Goal: Book appointment/travel/reservation

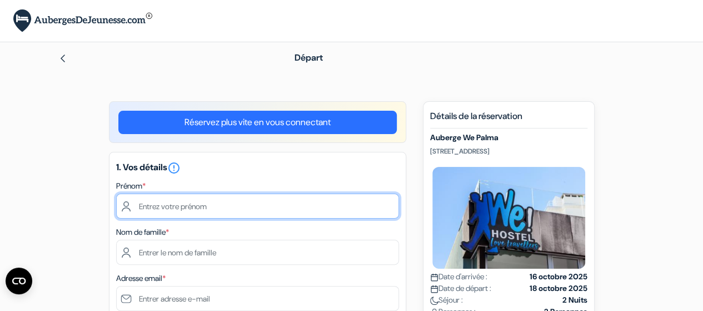
click at [230, 206] on input "text" at bounding box center [257, 205] width 283 height 25
type input "alix"
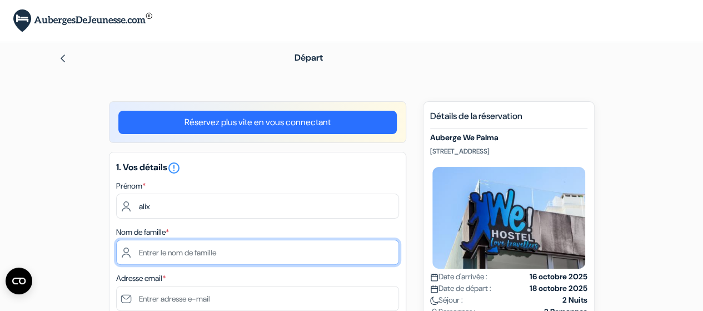
type input "arquilliere"
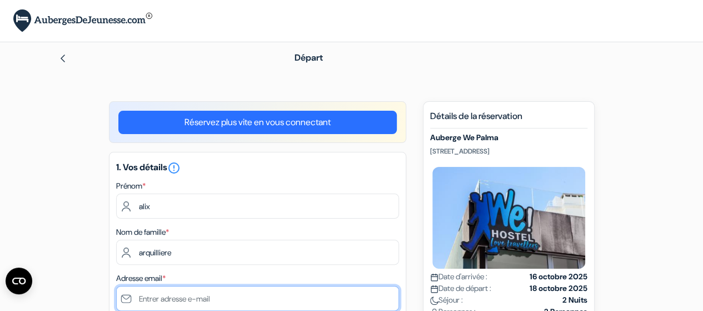
type input "[EMAIL_ADDRESS][DOMAIN_NAME]"
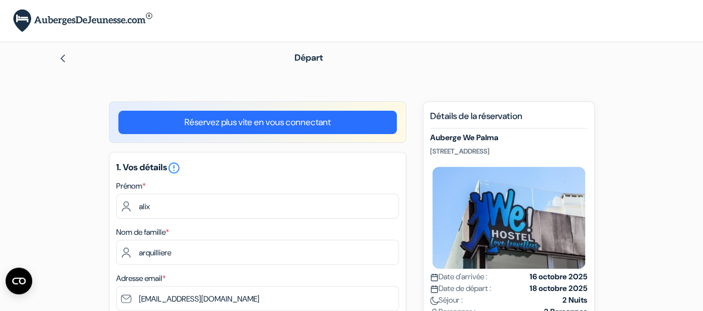
type input "0782798772"
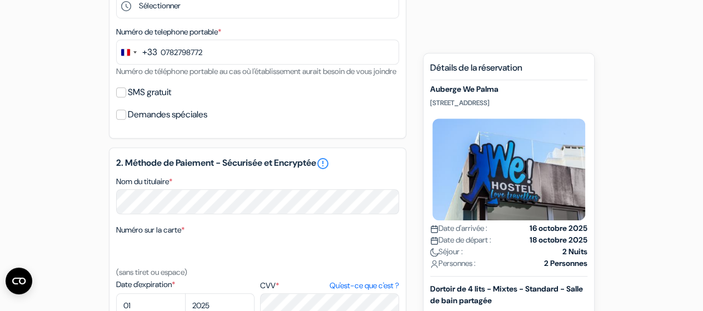
scroll to position [398, 0]
click at [122, 97] on input "SMS gratuit" at bounding box center [121, 92] width 10 height 10
checkbox input "true"
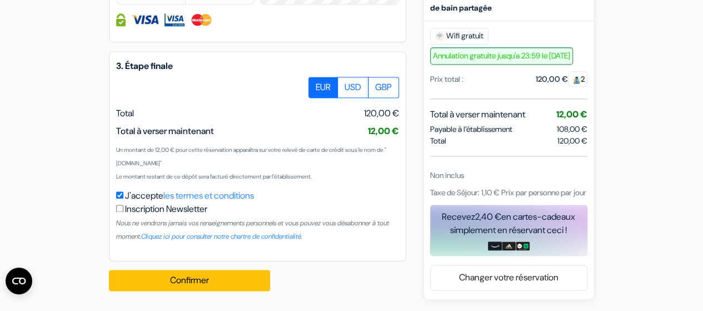
scroll to position [750, 0]
click at [119, 212] on input "checkbox" at bounding box center [119, 208] width 7 height 7
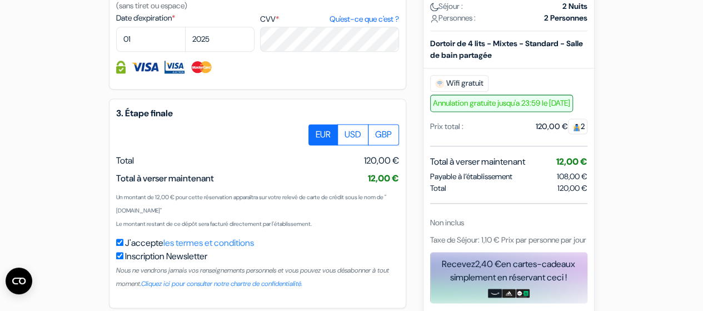
scroll to position [694, 0]
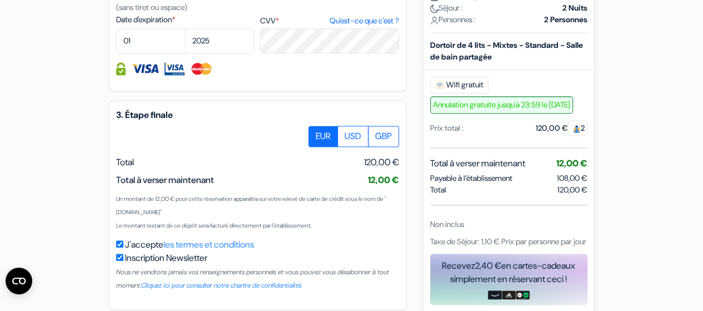
click at [121, 261] on input "checkbox" at bounding box center [119, 256] width 7 height 7
checkbox input "false"
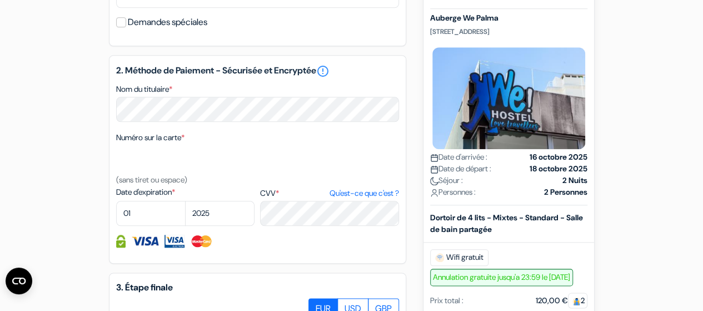
scroll to position [522, 0]
click at [158, 225] on select "01 02 03 04 05 06 07 08 09 10 11 12" at bounding box center [150, 212] width 69 height 25
select select "09"
click at [116, 216] on select "01 02 03 04 05 06 07 08 09 10 11 12" at bounding box center [150, 212] width 69 height 25
click at [207, 225] on select "2025 2026 2027 2028 2029 2030 2031 2032 2033 2034 2035 2036 2037 2038 2039 2040…" at bounding box center [219, 212] width 69 height 25
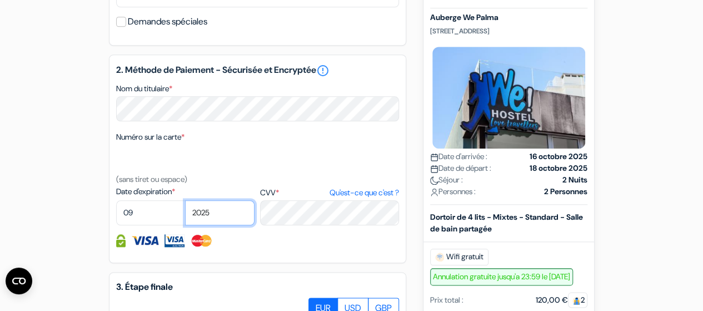
select select "2026"
click at [185, 216] on select "2025 2026 2027 2028 2029 2030 2031 2032 2033 2034 2035 2036 2037 2038 2039 2040…" at bounding box center [219, 212] width 69 height 25
click at [235, 136] on div "2. Méthode de Paiement - Sécurisée et Encryptée error_outline Nom du titulaire …" at bounding box center [257, 158] width 297 height 208
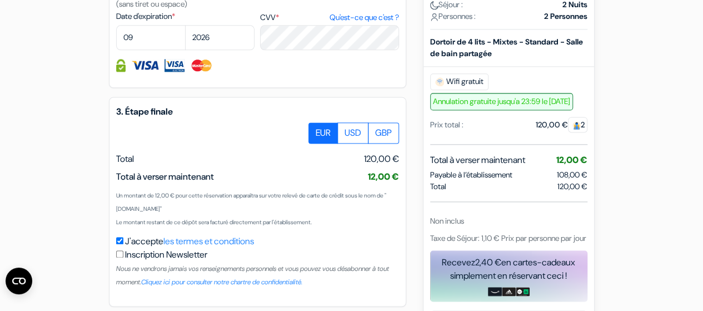
scroll to position [757, 0]
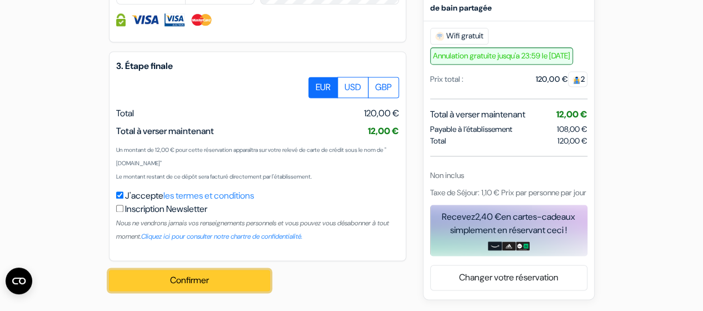
click at [184, 279] on button "Confirmer Loading..." at bounding box center [189, 280] width 161 height 21
